Goal: Navigation & Orientation: Understand site structure

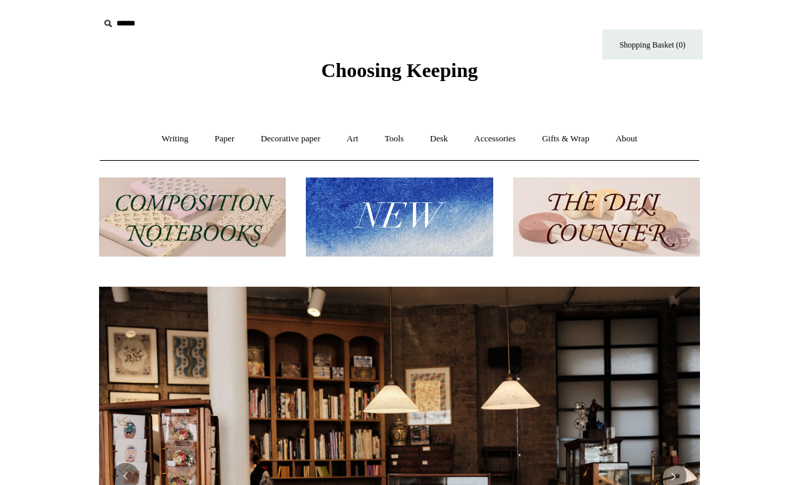
click at [150, 132] on link "Writing +" at bounding box center [175, 138] width 51 height 35
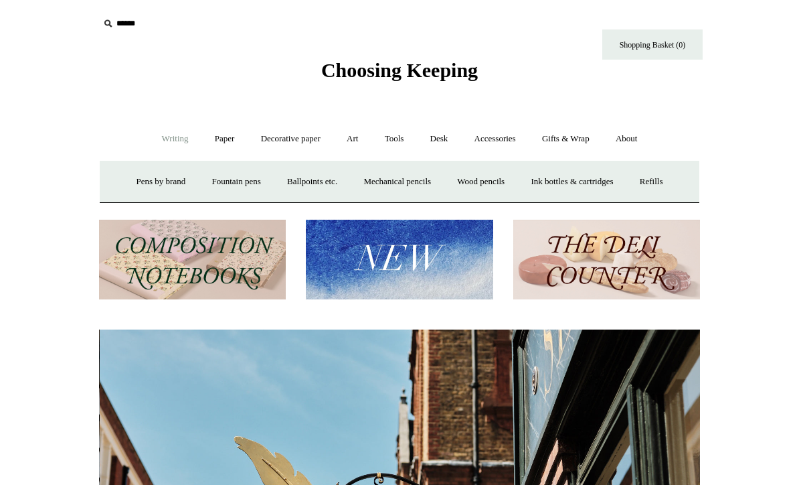
scroll to position [0, 601]
click at [203, 139] on link "Paper +" at bounding box center [225, 138] width 44 height 35
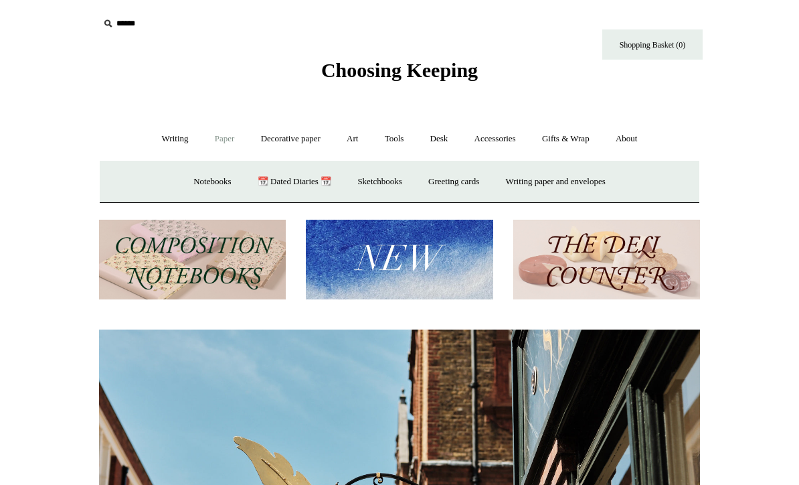
click at [196, 173] on link "Notebooks +" at bounding box center [212, 181] width 62 height 35
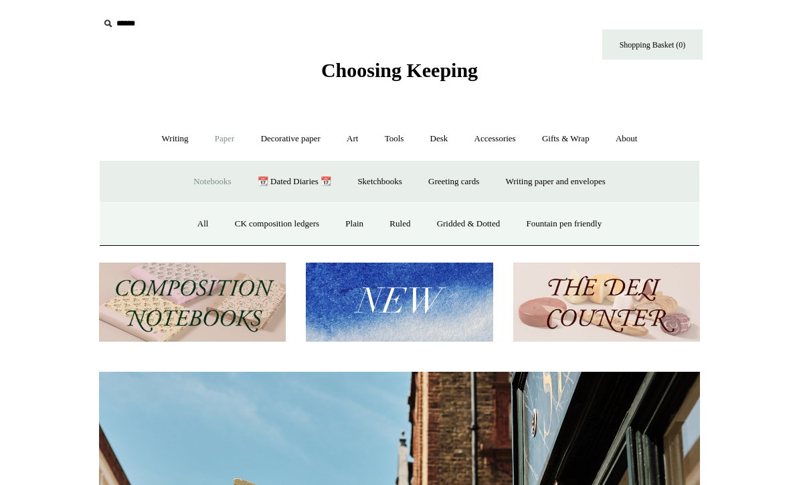
click at [185, 214] on link "All" at bounding box center [202, 223] width 35 height 35
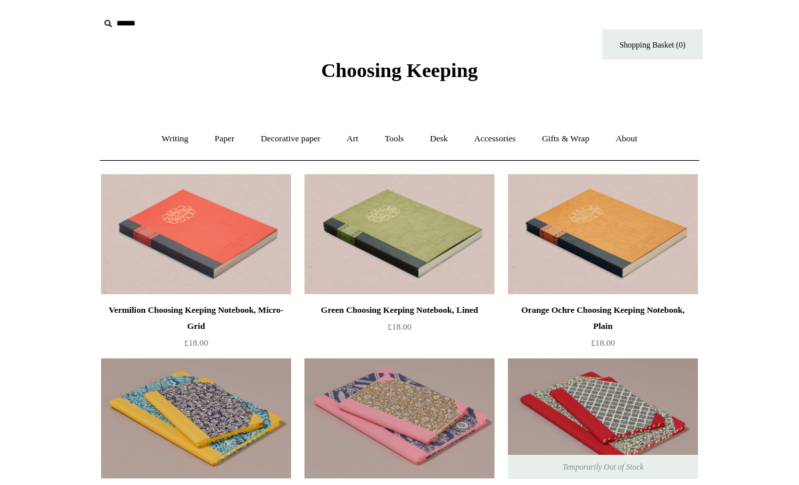
click at [354, 149] on link "Art +" at bounding box center [352, 138] width 35 height 35
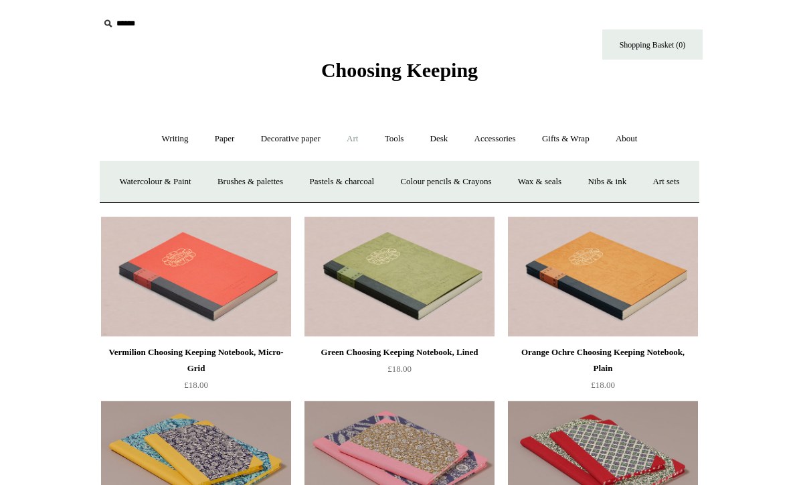
click at [292, 137] on link "Decorative paper +" at bounding box center [291, 138] width 84 height 35
click at [232, 188] on link "Wrapping & decoupage" at bounding box center [269, 181] width 107 height 35
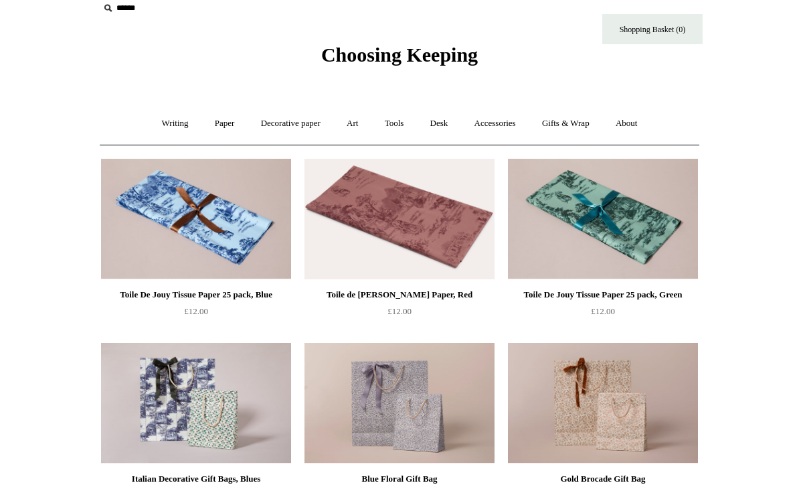
scroll to position [19, 0]
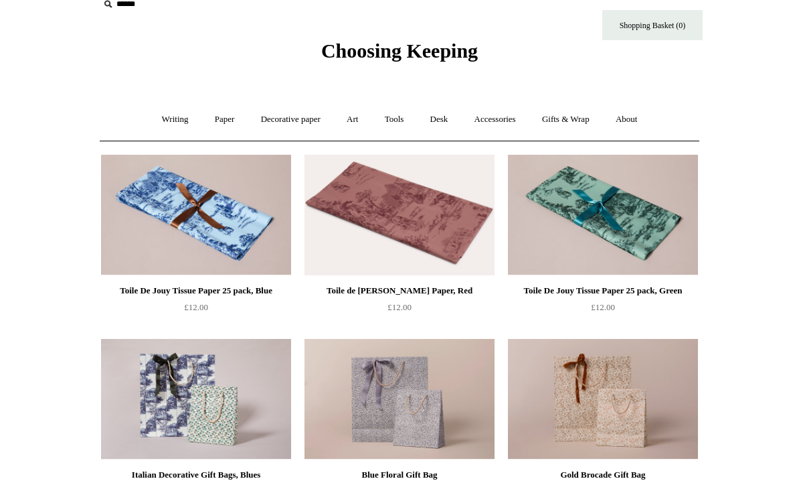
click at [214, 116] on link "Paper +" at bounding box center [225, 119] width 44 height 35
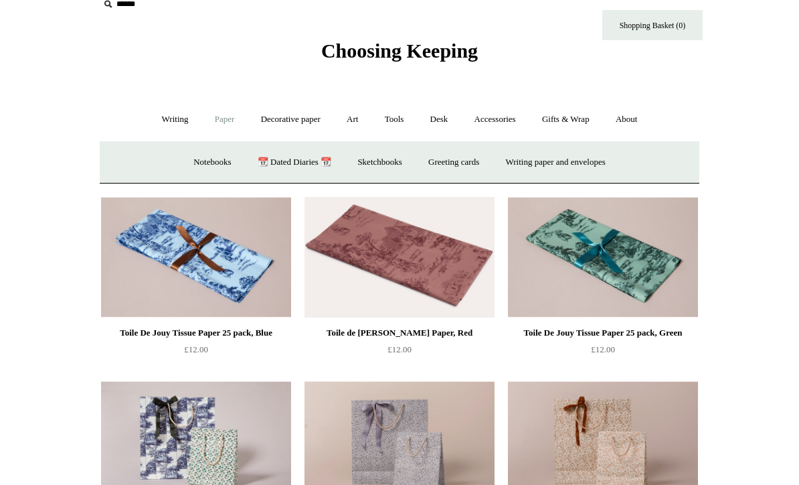
click at [273, 159] on link "📆 Dated Diaries 📆" at bounding box center [295, 162] width 98 height 35
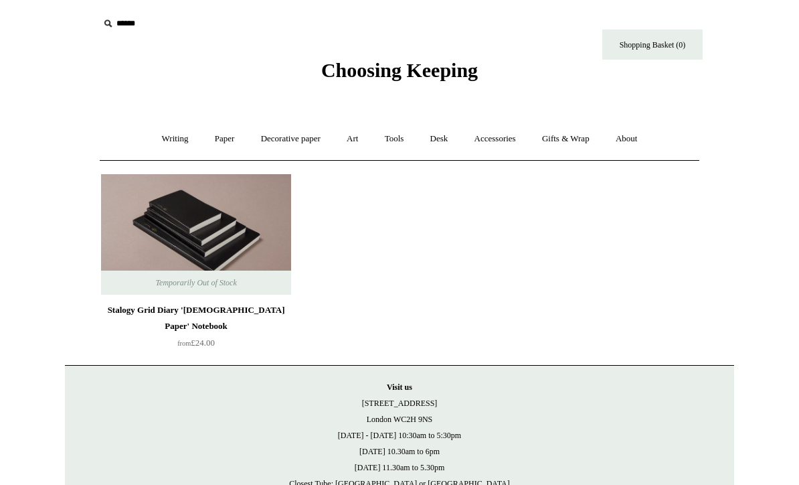
click at [218, 127] on link "Paper +" at bounding box center [225, 138] width 44 height 35
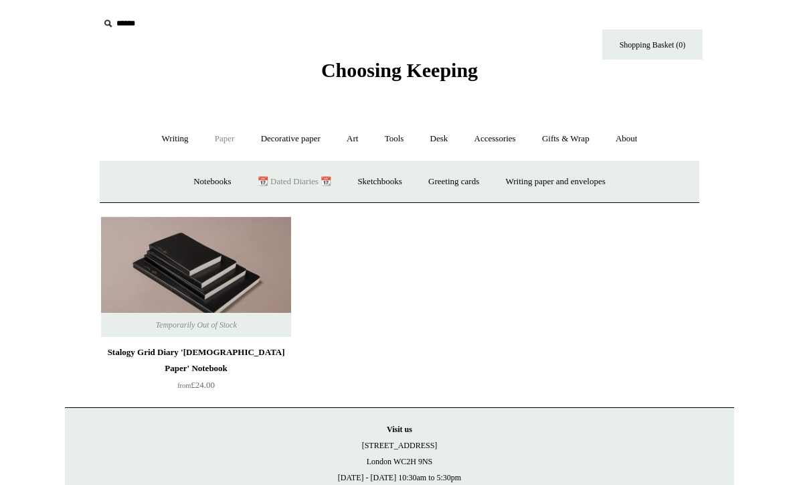
click at [400, 177] on link "Sketchbooks +" at bounding box center [379, 181] width 68 height 35
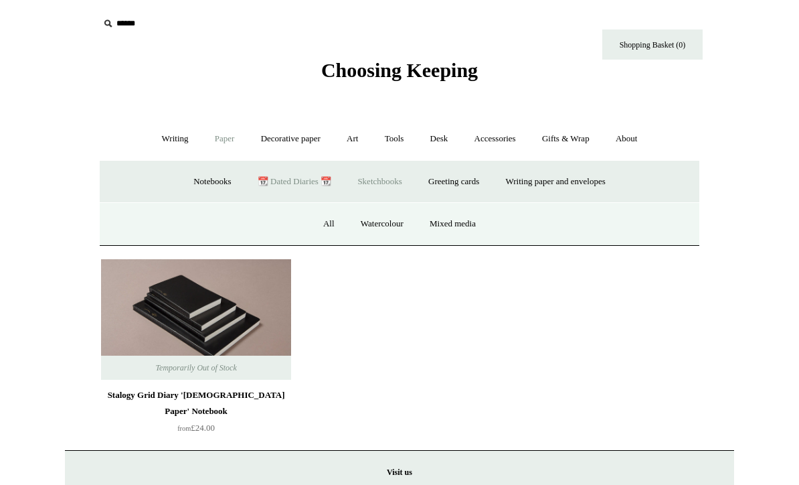
click at [325, 239] on link "All" at bounding box center [328, 223] width 35 height 35
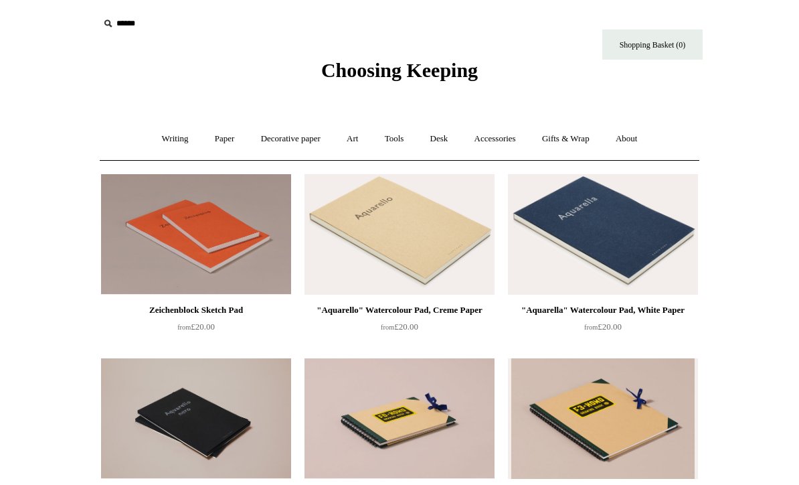
click at [235, 123] on link "Paper +" at bounding box center [225, 138] width 44 height 35
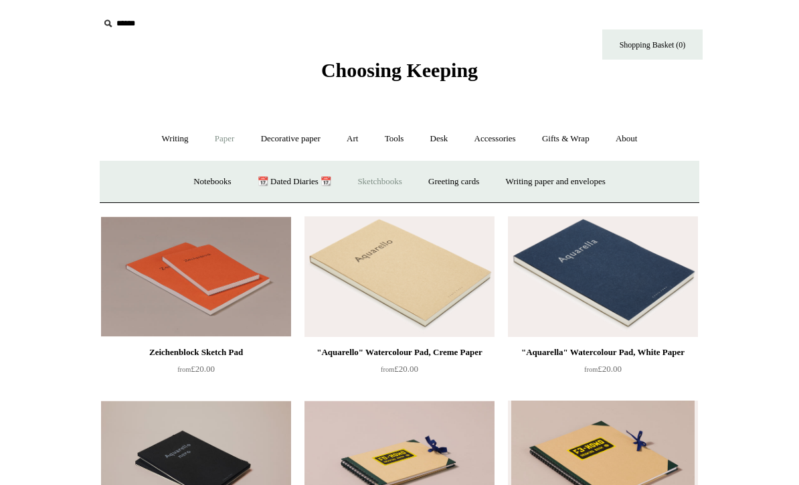
click at [583, 168] on link "Writing paper and envelopes +" at bounding box center [556, 181] width 124 height 35
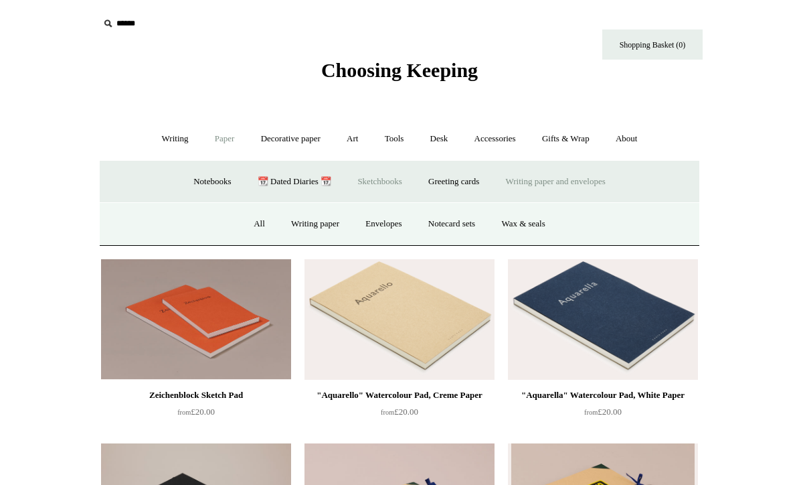
click at [194, 177] on link "Notebooks +" at bounding box center [212, 181] width 62 height 35
click at [605, 226] on link "Fountain pen friendly" at bounding box center [565, 223] width 100 height 35
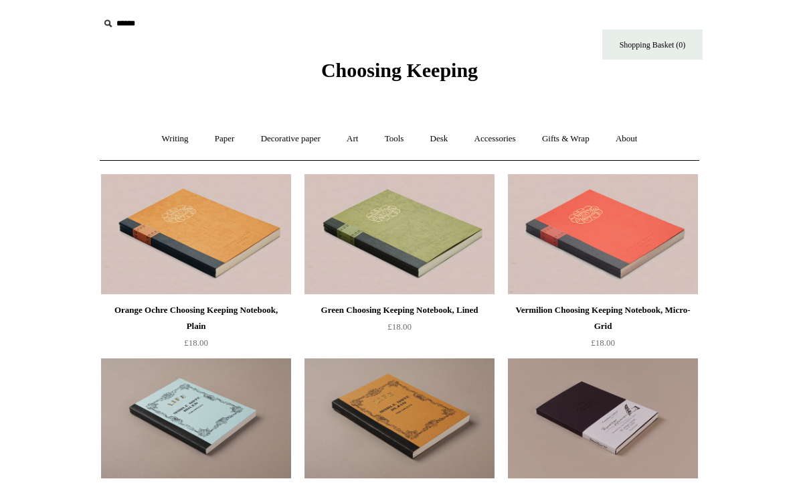
click at [135, 44] on div "Choosing Keeping" at bounding box center [399, 41] width 669 height 82
